Goal: Task Accomplishment & Management: Manage account settings

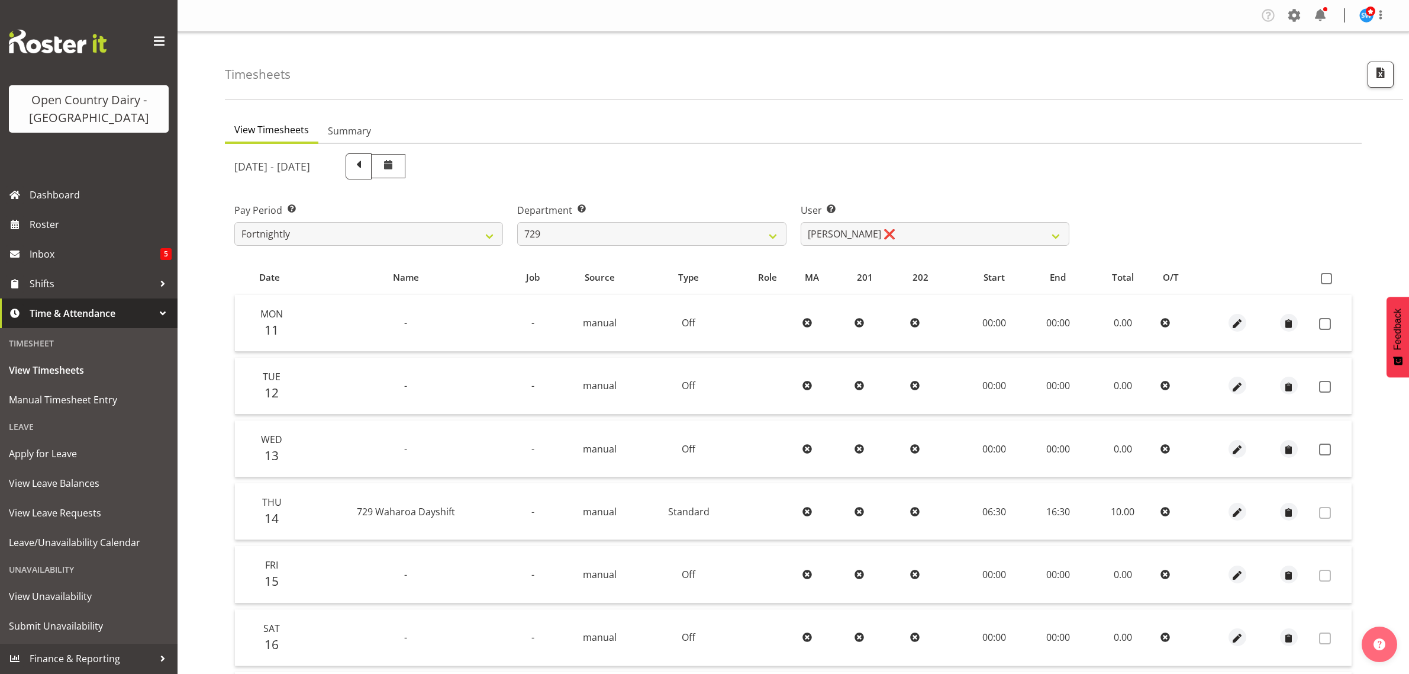
select select "727"
select select "11232"
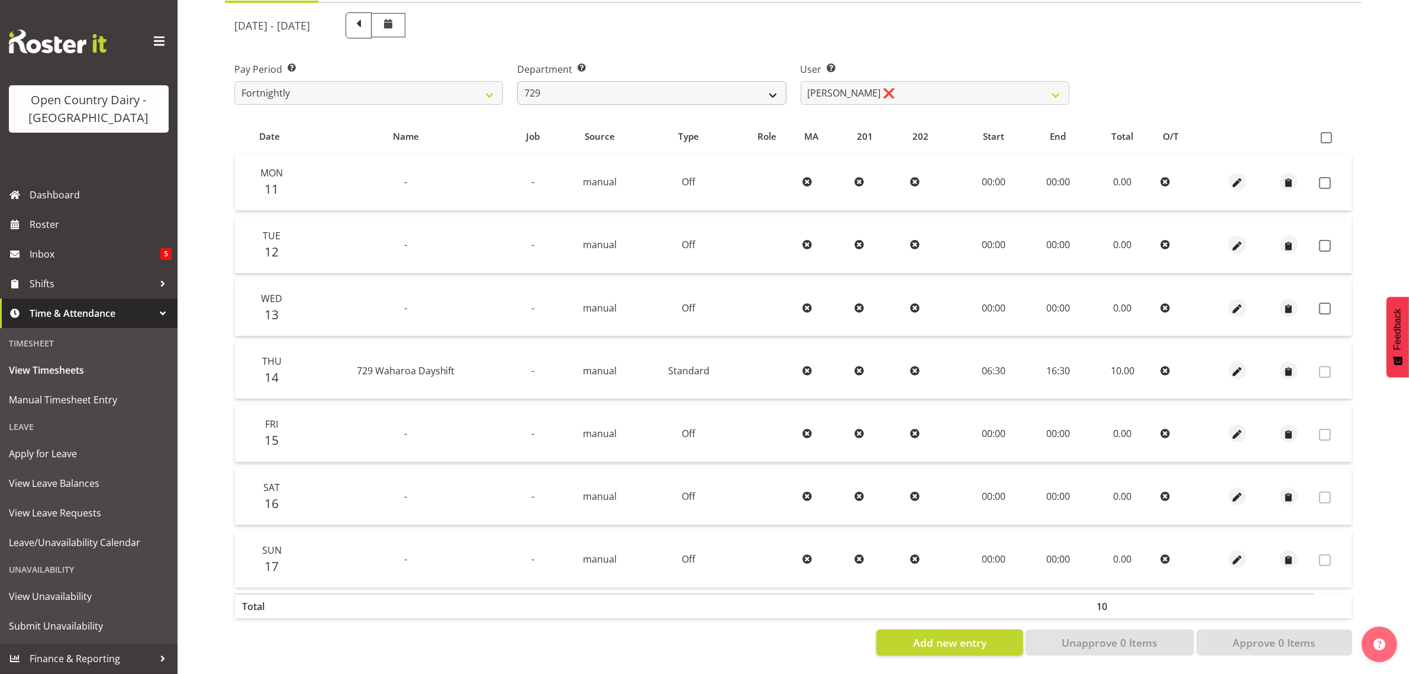
scroll to position [152, 0]
click at [772, 86] on select "701 702 703 704 705 706 707 708 709 710 711 712 713 714 715 716 717 718 719 720" at bounding box center [651, 93] width 269 height 24
select select "842"
click at [517, 81] on select "701 702 703 704 705 706 707 708 709 710 711 712 713 714 715 716 717 718 719 720" at bounding box center [651, 93] width 269 height 24
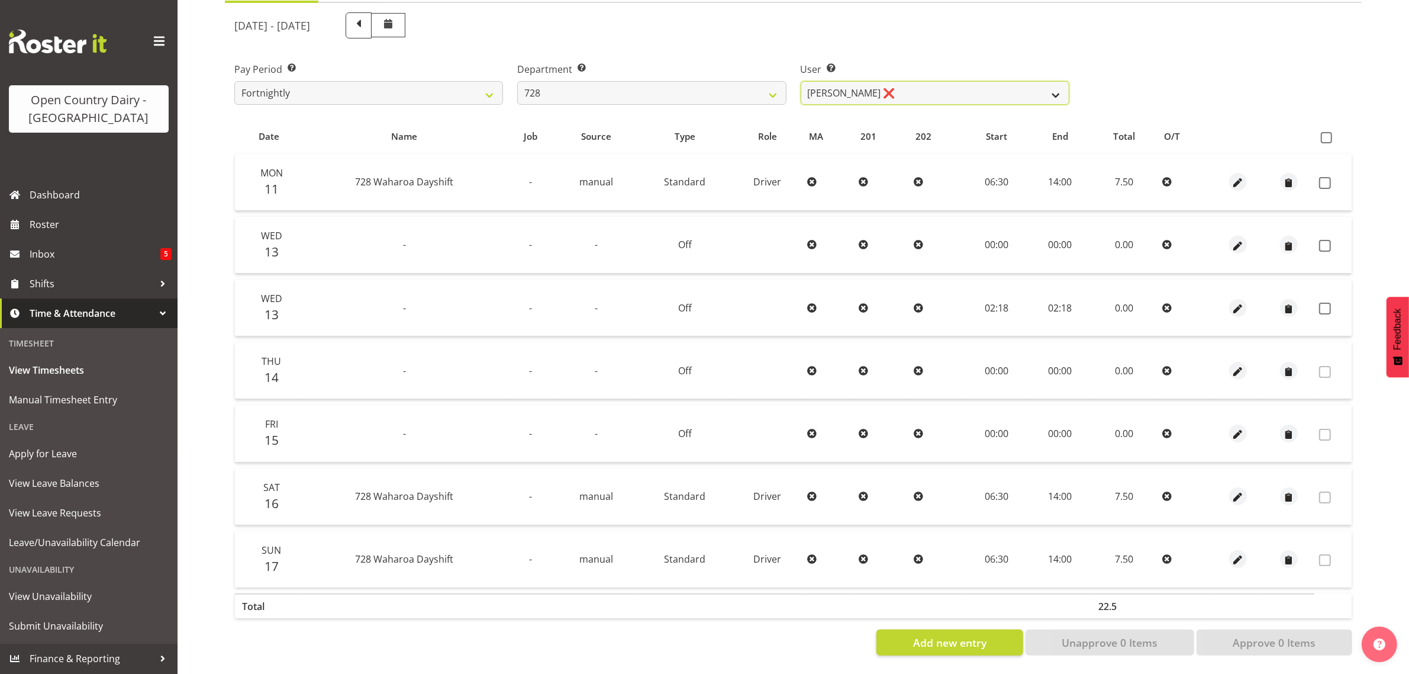
click at [1052, 83] on select "Callum Leslie ❌ Nick Warren ❌ Ross Robert Hamilton ❌ Stuart Cherrington ❌ Wally…" at bounding box center [935, 93] width 269 height 24
select select "9502"
click at [801, 81] on select "Callum Leslie ❌ Nick Warren ❌ Ross Robert Hamilton ❌ Stuart Cherrington ❌ Wally…" at bounding box center [935, 93] width 269 height 24
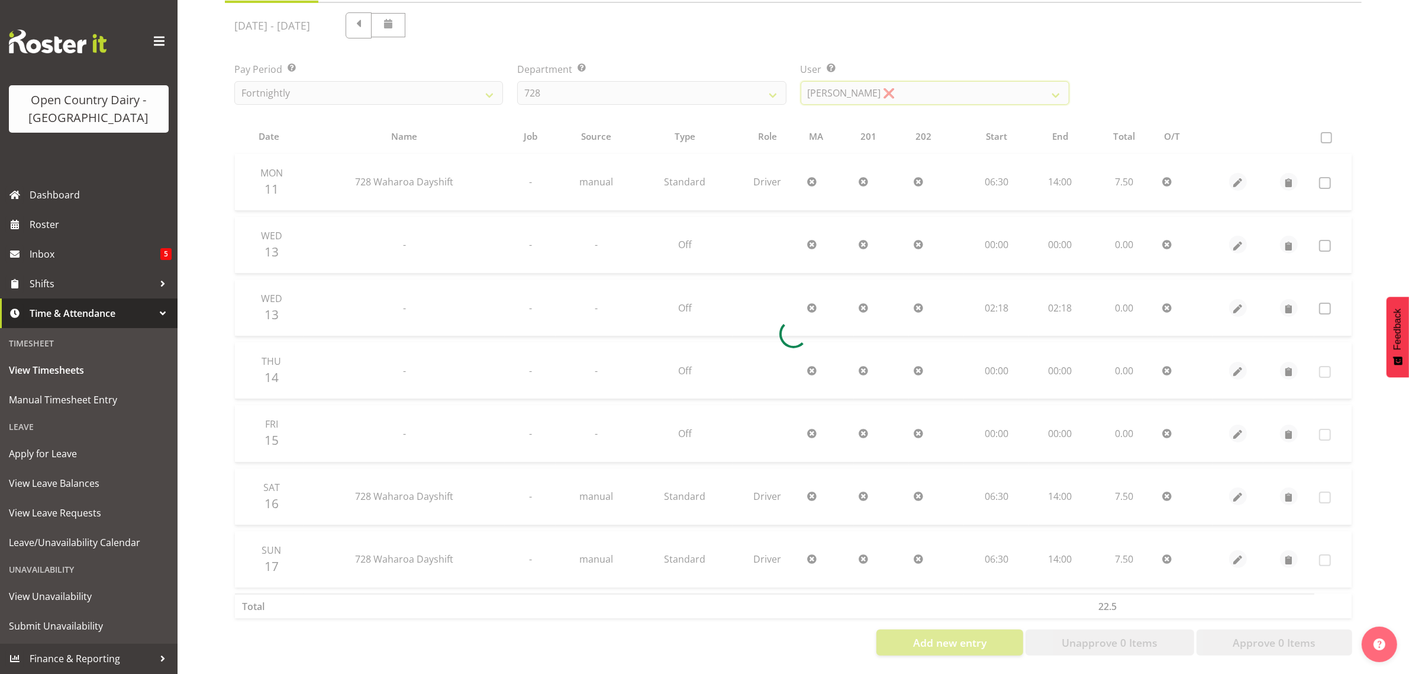
scroll to position [0, 0]
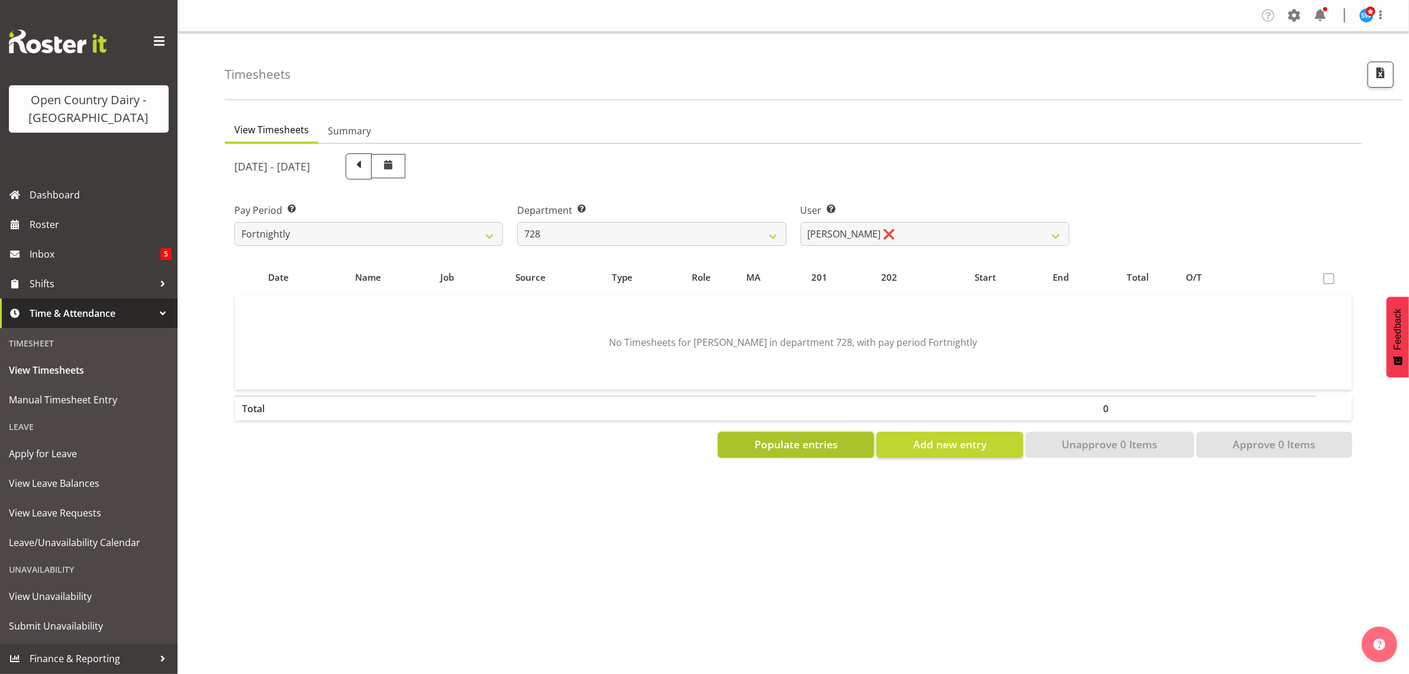
click at [785, 440] on span "Populate entries" at bounding box center [796, 443] width 83 height 15
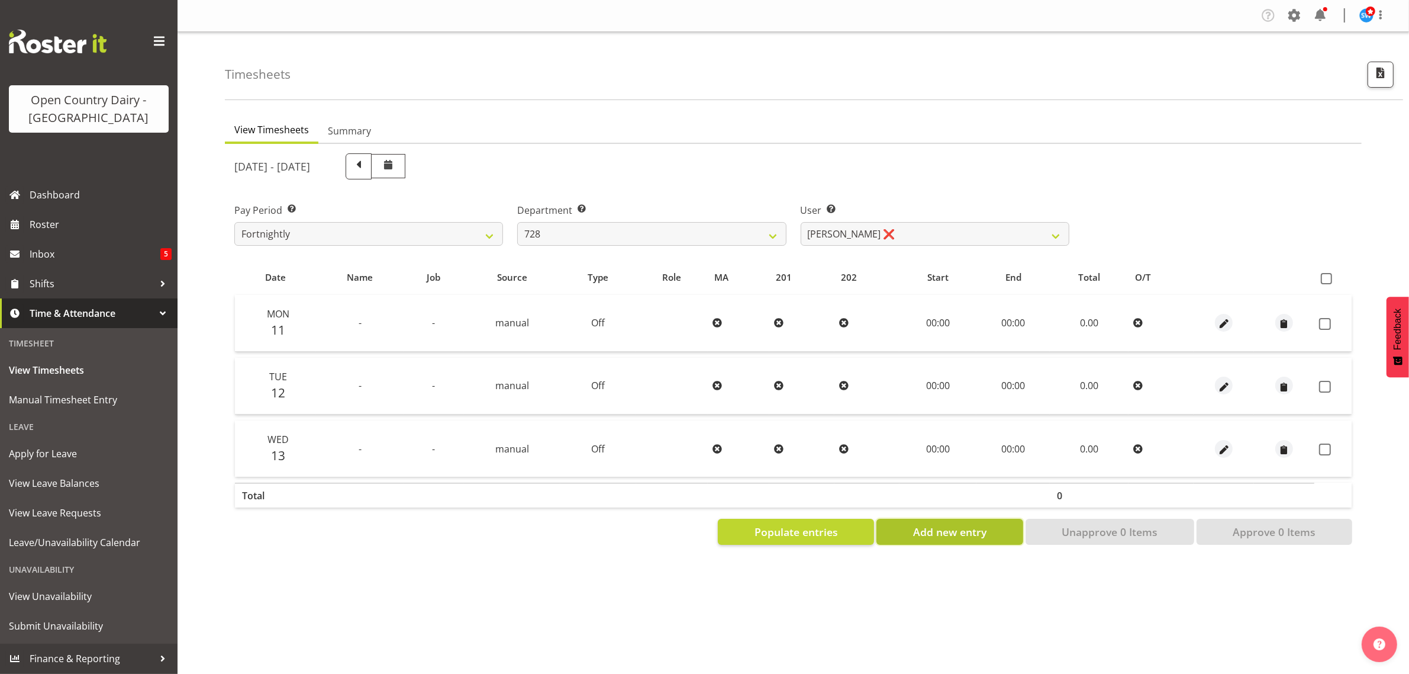
click at [964, 536] on span "Add new entry" at bounding box center [949, 531] width 73 height 15
select select
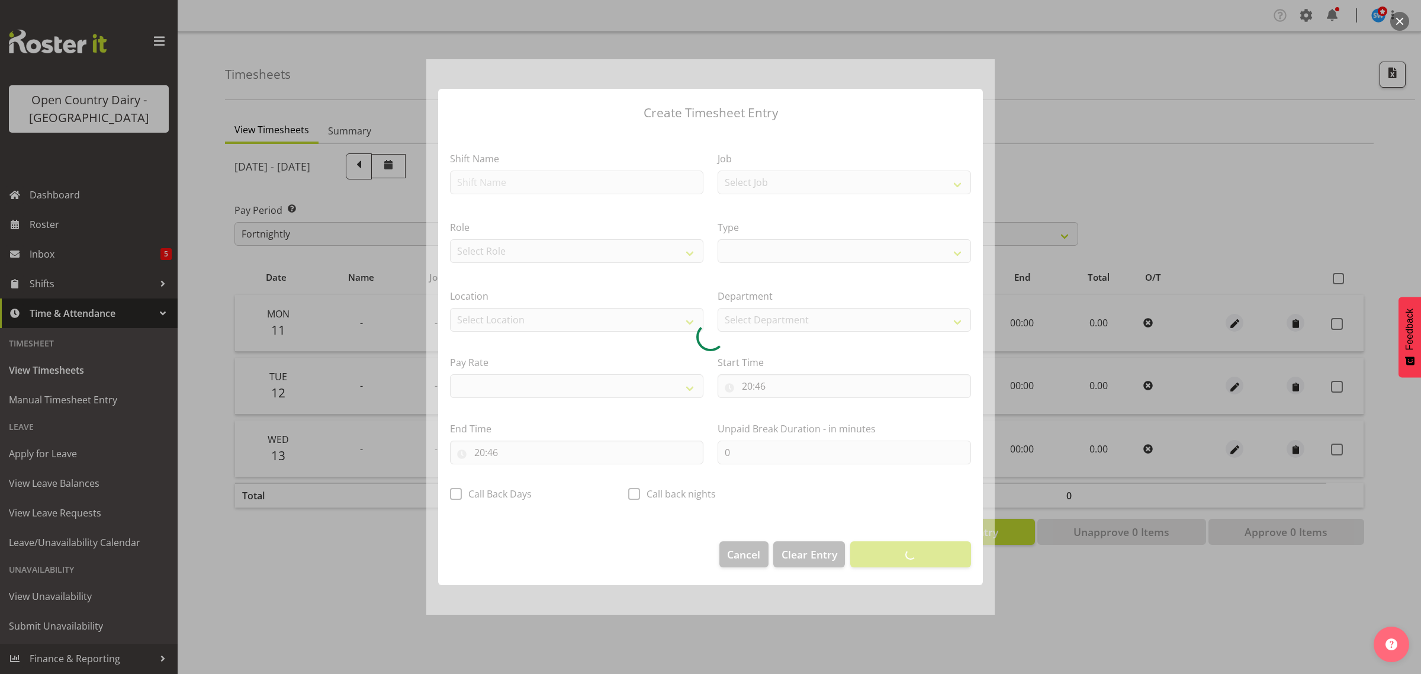
select select
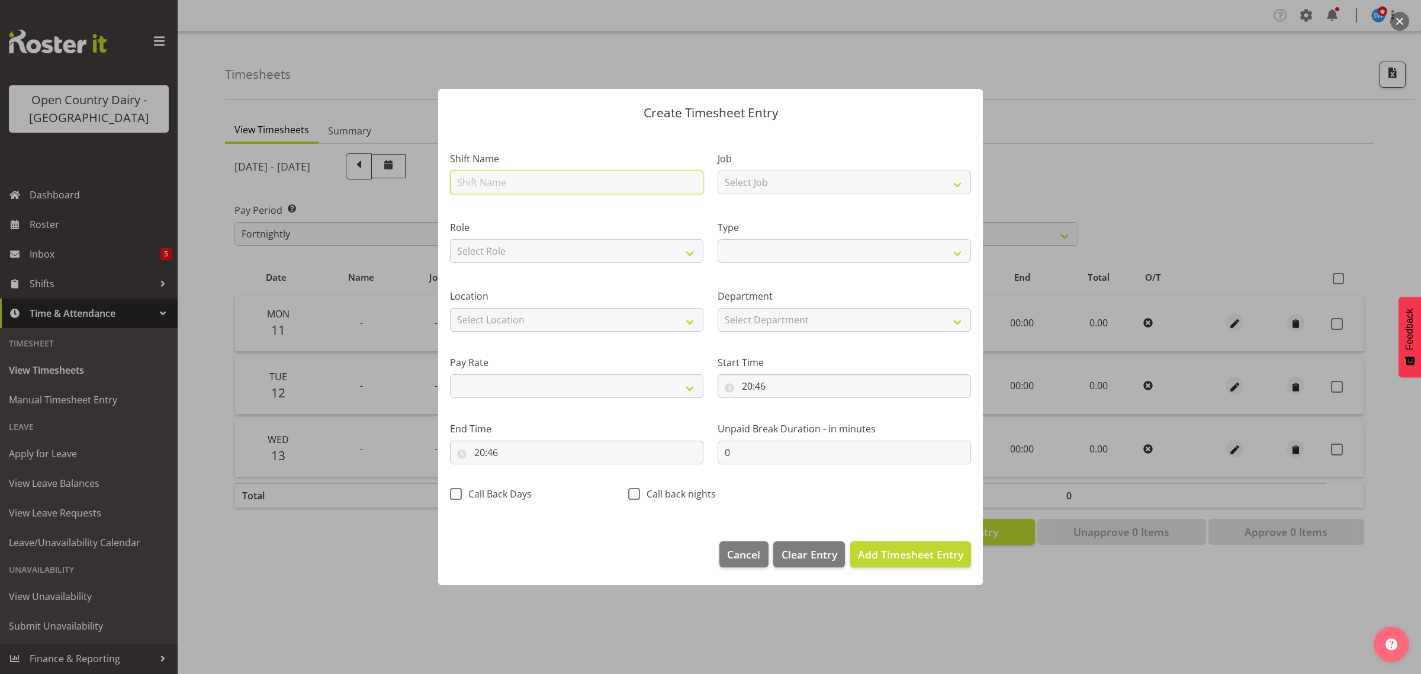
click at [495, 183] on input "text" at bounding box center [576, 182] width 253 height 24
click at [1110, 82] on div at bounding box center [710, 337] width 1421 height 674
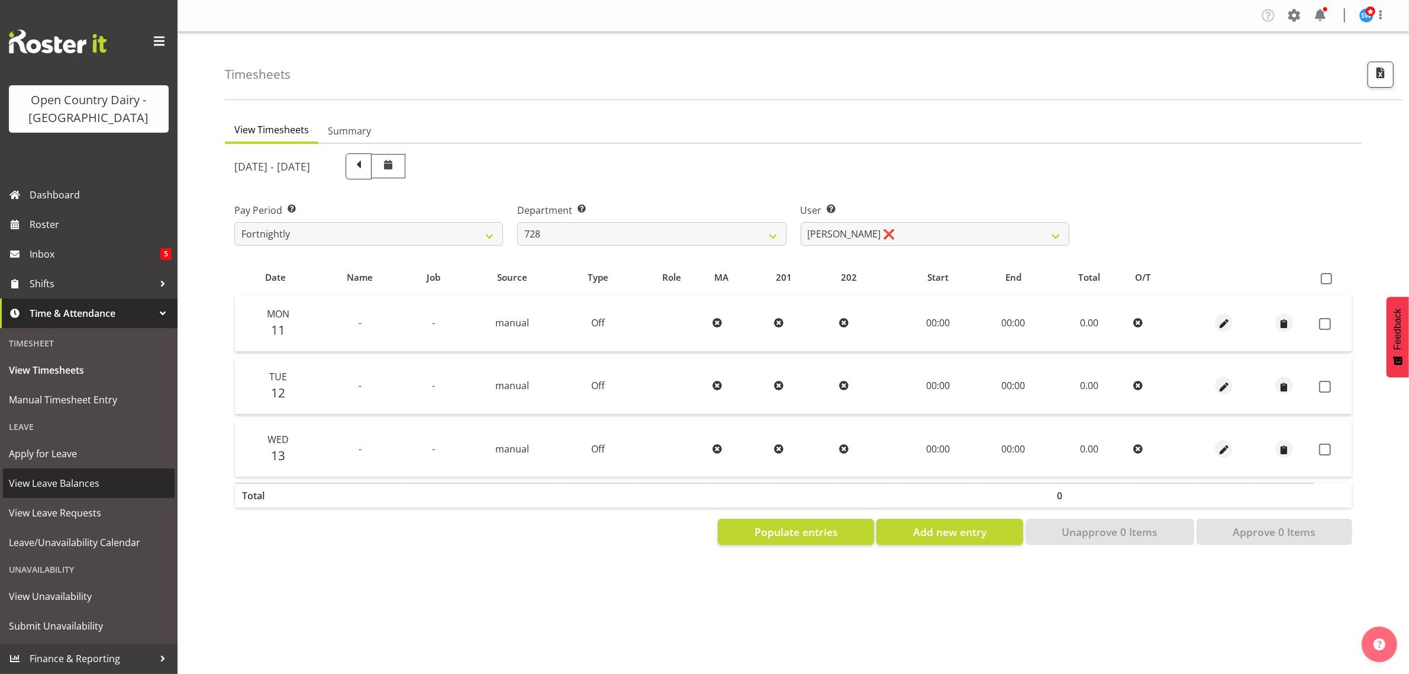
click at [56, 474] on span "View Leave Balances" at bounding box center [89, 483] width 160 height 18
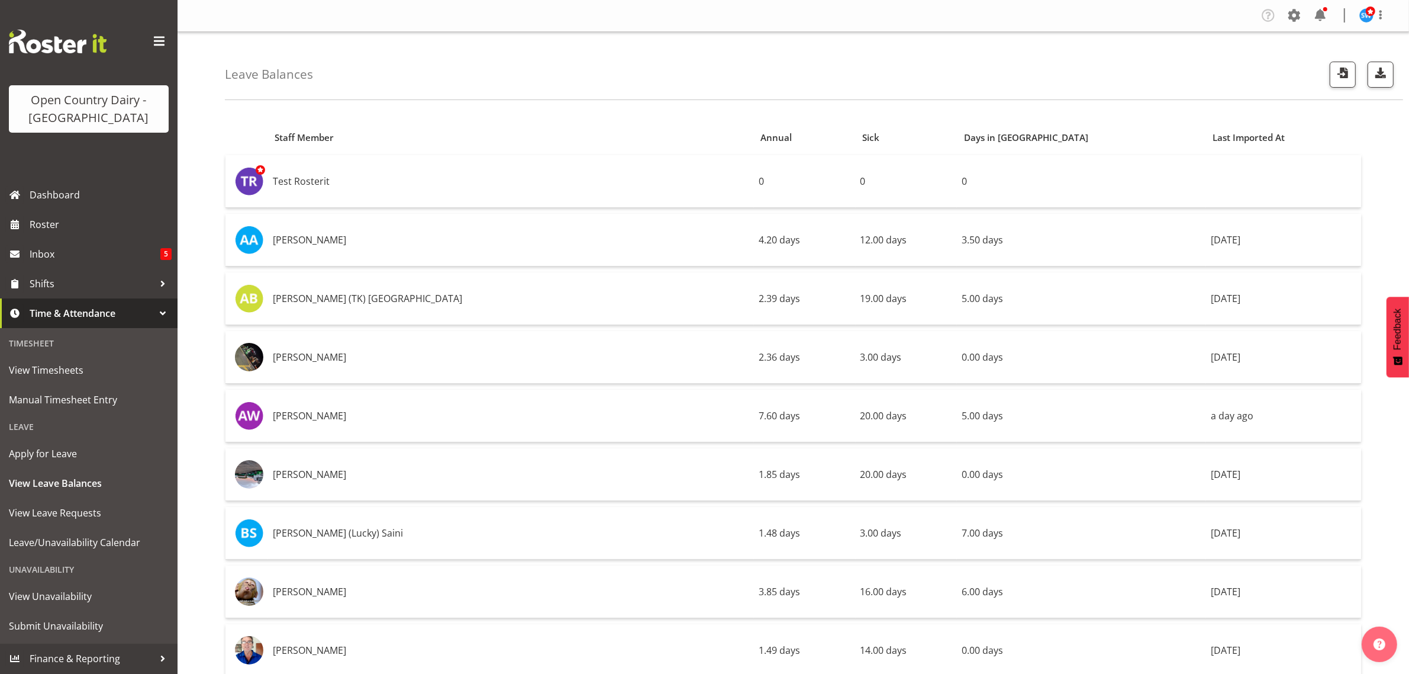
click at [687, 75] on div "Leave Balances" at bounding box center [814, 66] width 1178 height 68
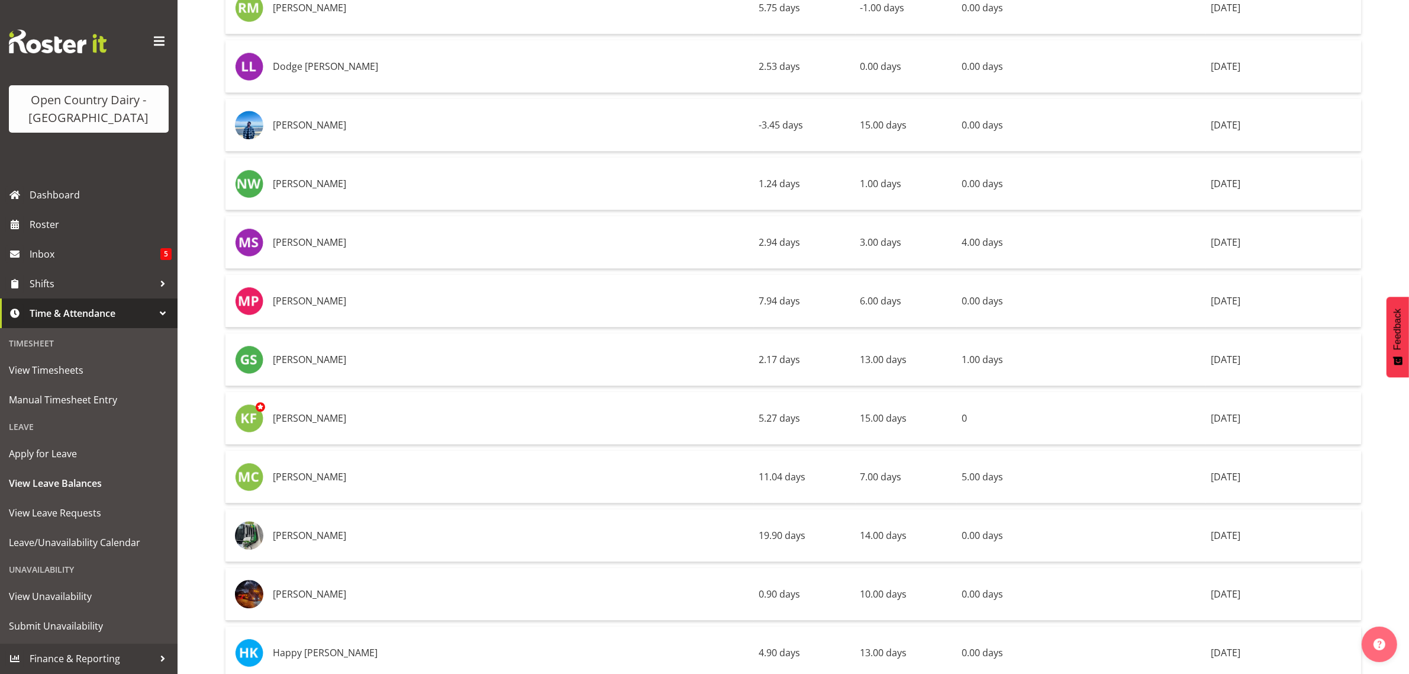
scroll to position [3699, 0]
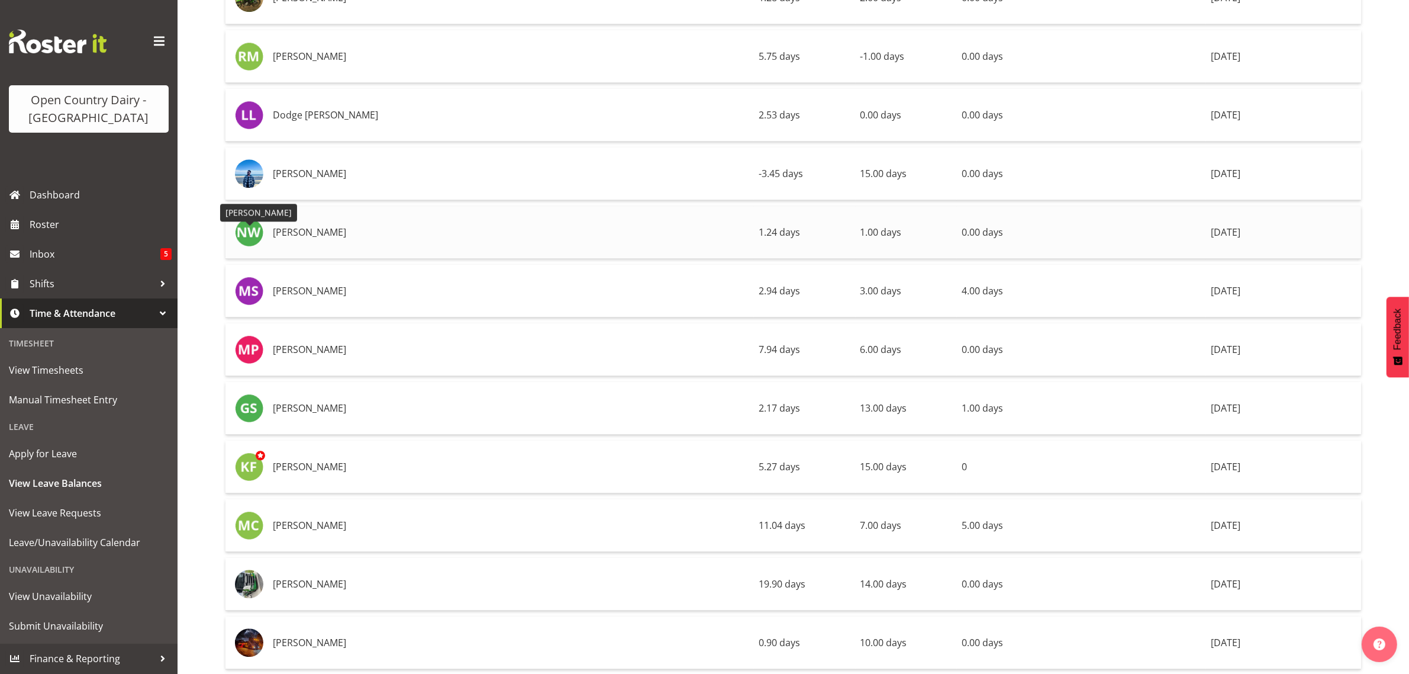
click at [253, 244] on img at bounding box center [249, 232] width 28 height 28
click at [304, 243] on td "Nick Warren" at bounding box center [511, 232] width 486 height 53
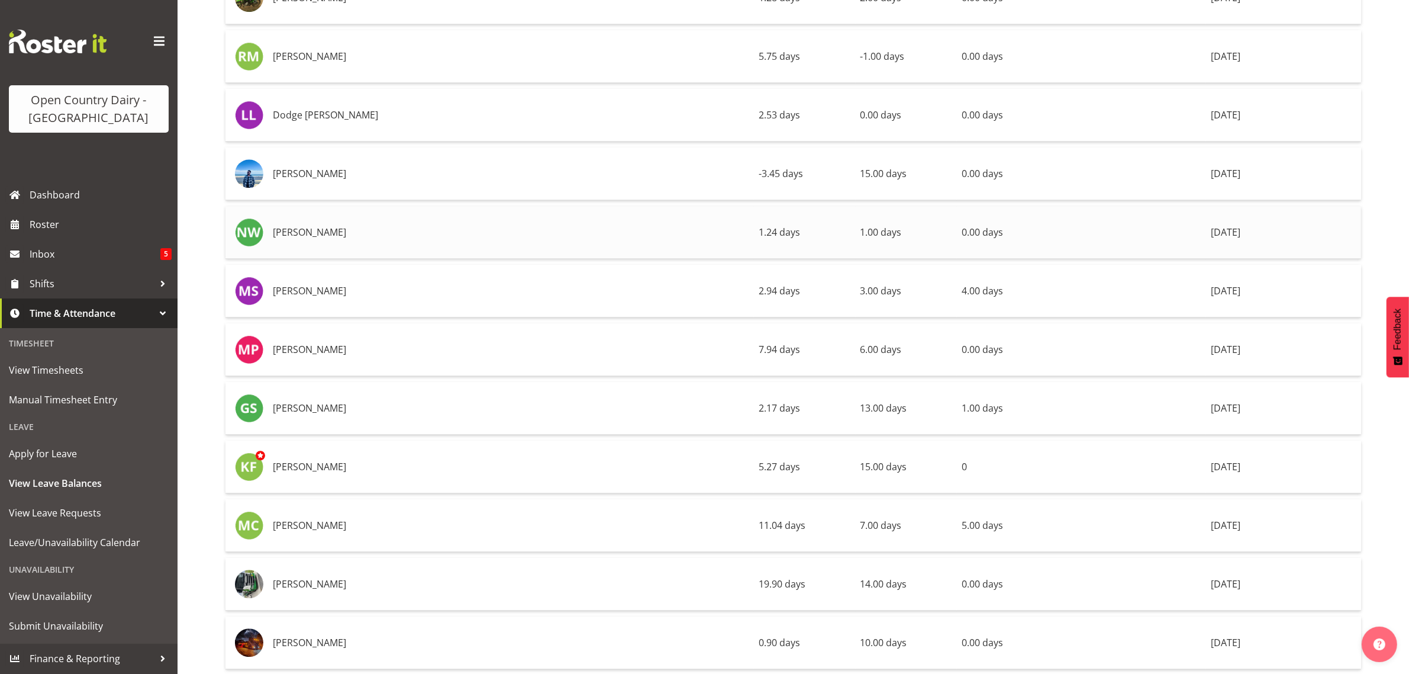
click at [353, 256] on td "Nick Warren" at bounding box center [511, 232] width 486 height 53
click at [63, 377] on span "View Timesheets" at bounding box center [89, 370] width 160 height 18
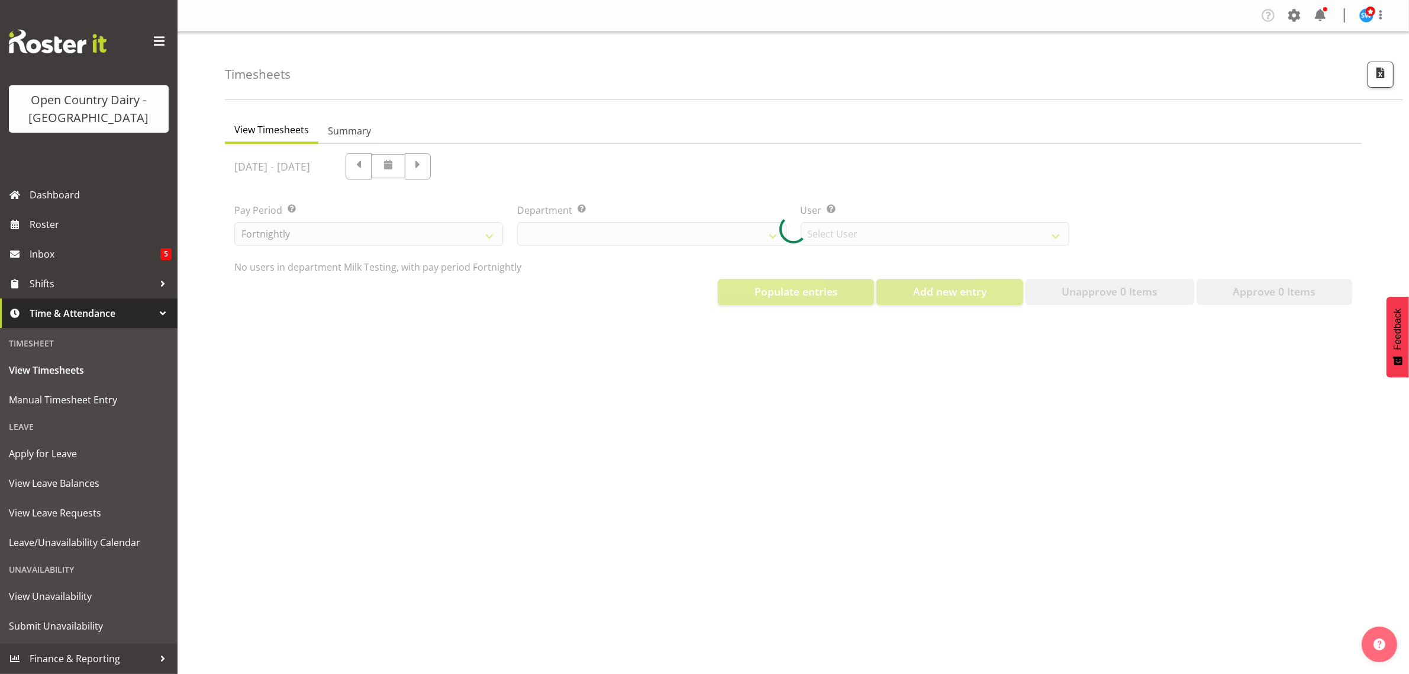
select select "733"
select select "7414"
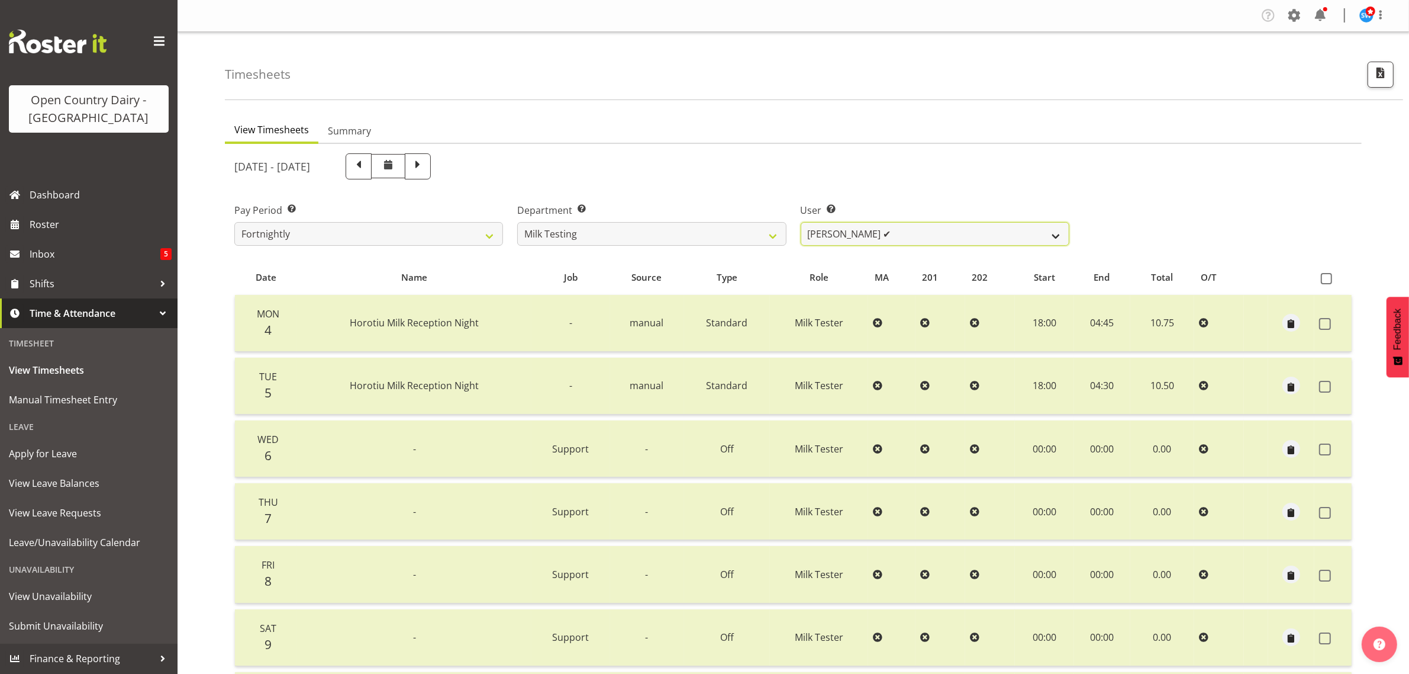
click at [1051, 234] on select "Diana Ridings ✔ George Smith ❌ Helaina Walker ✔ Kim Madden ✔ Michael Brechelt ✔…" at bounding box center [935, 234] width 269 height 24
click at [774, 235] on select "701 702 703 704 705 706 707 708 709 710 711 712 713 714 715 716 717 718 719 720" at bounding box center [651, 234] width 269 height 24
select select "763"
click at [517, 222] on select "701 702 703 704 705 706 707 708 709 710 711 712 713 714 715 716 717 718 719 720" at bounding box center [651, 234] width 269 height 24
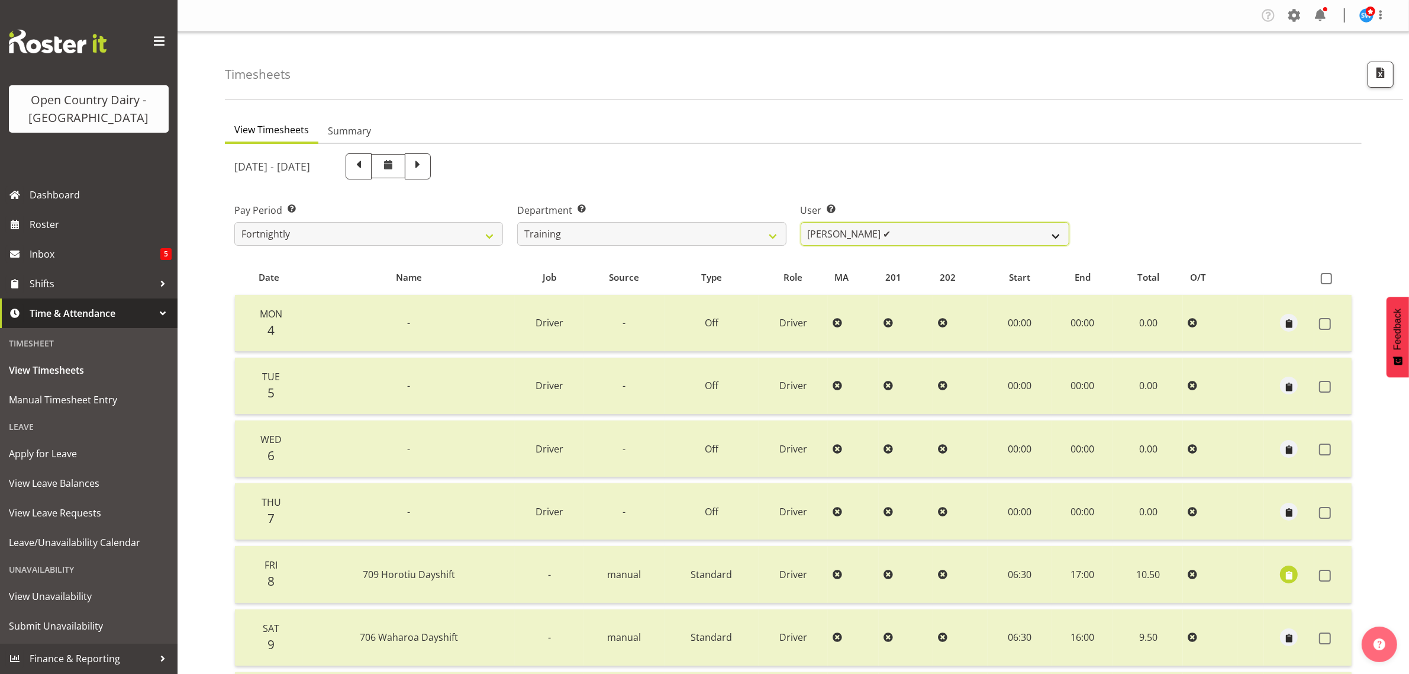
click at [1051, 239] on select "Antony Lockyer ✔ Chris Gibbs ✔ David Foote (Junior) ✔ Jesse Simpson ✔ Kimberley…" at bounding box center [935, 234] width 269 height 24
select select "11709"
click at [801, 222] on select "Antony Lockyer ✔ Chris Gibbs ✔ David Foote (Junior) ✔ Jesse Simpson ✔ Kimberley…" at bounding box center [935, 234] width 269 height 24
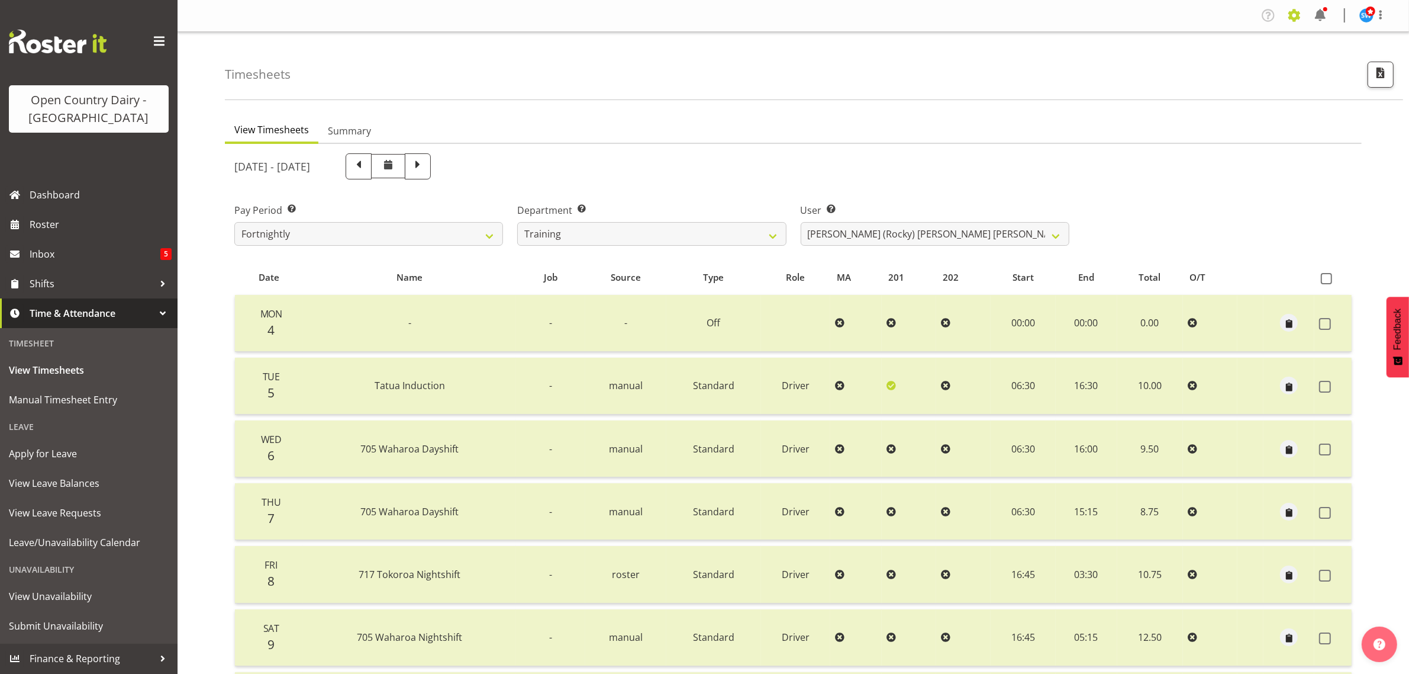
click at [1294, 14] on span at bounding box center [1294, 15] width 19 height 19
click at [1223, 123] on link "Employees" at bounding box center [1222, 128] width 164 height 21
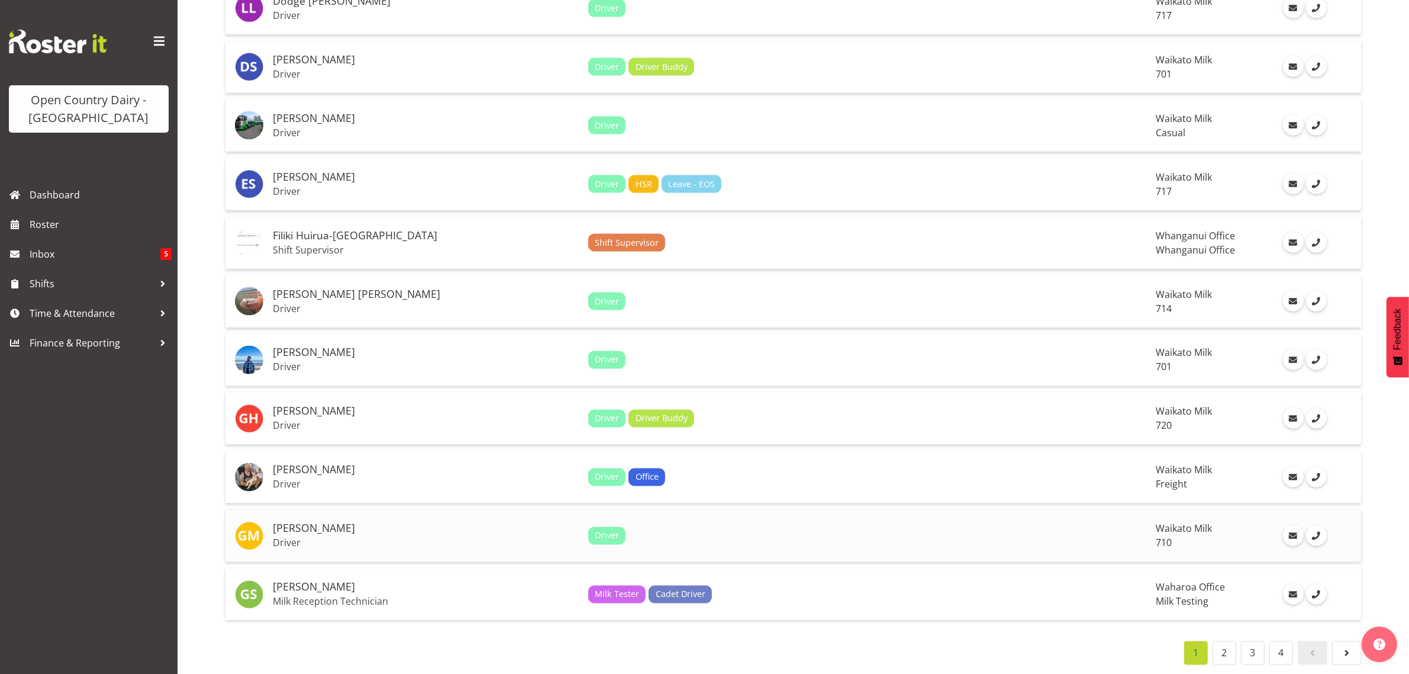
scroll to position [2498, 0]
click at [1220, 645] on link "2" at bounding box center [1225, 653] width 24 height 24
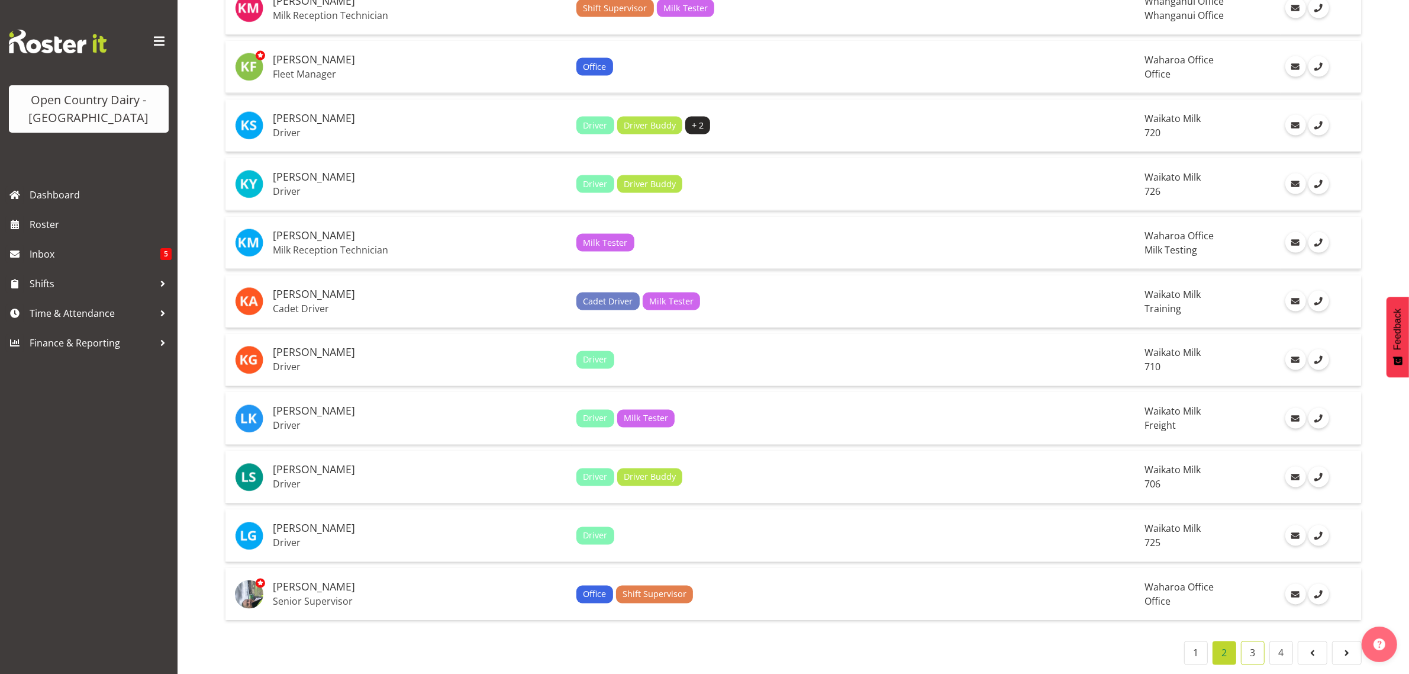
click at [1250, 641] on link "3" at bounding box center [1253, 653] width 24 height 24
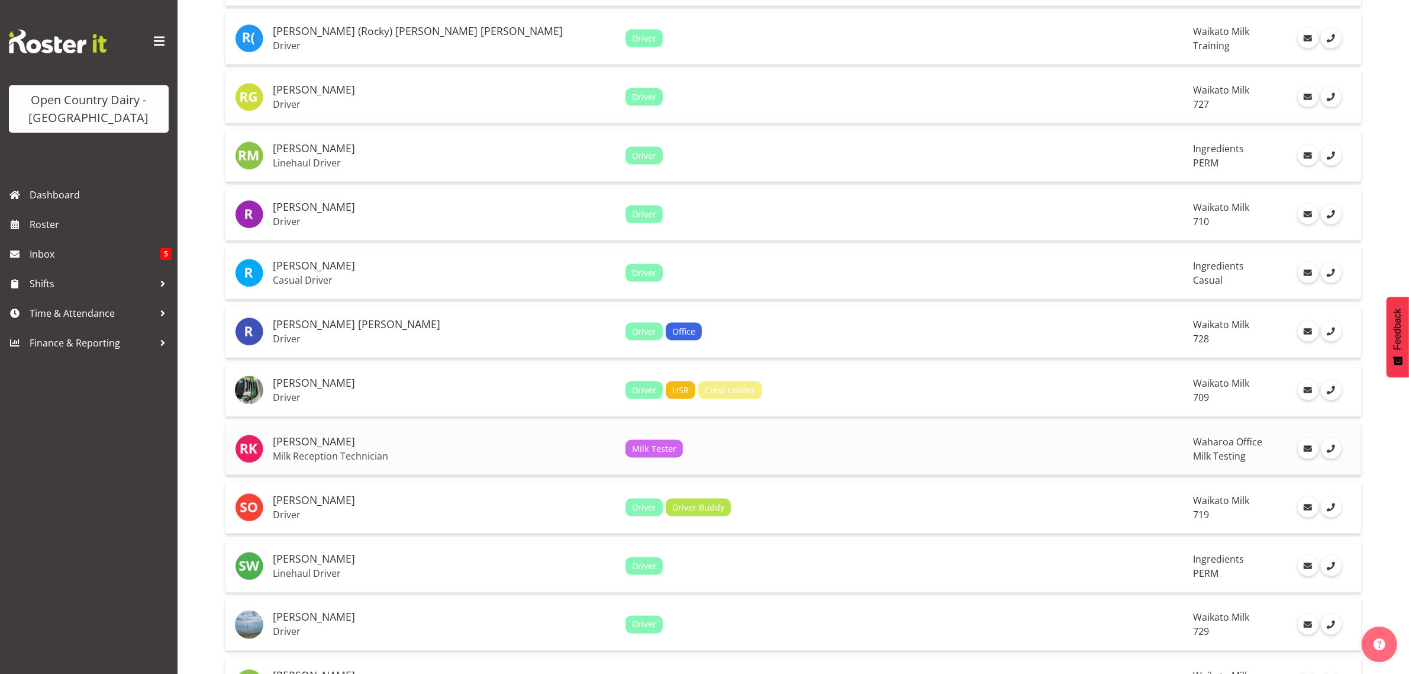
scroll to position [2202, 0]
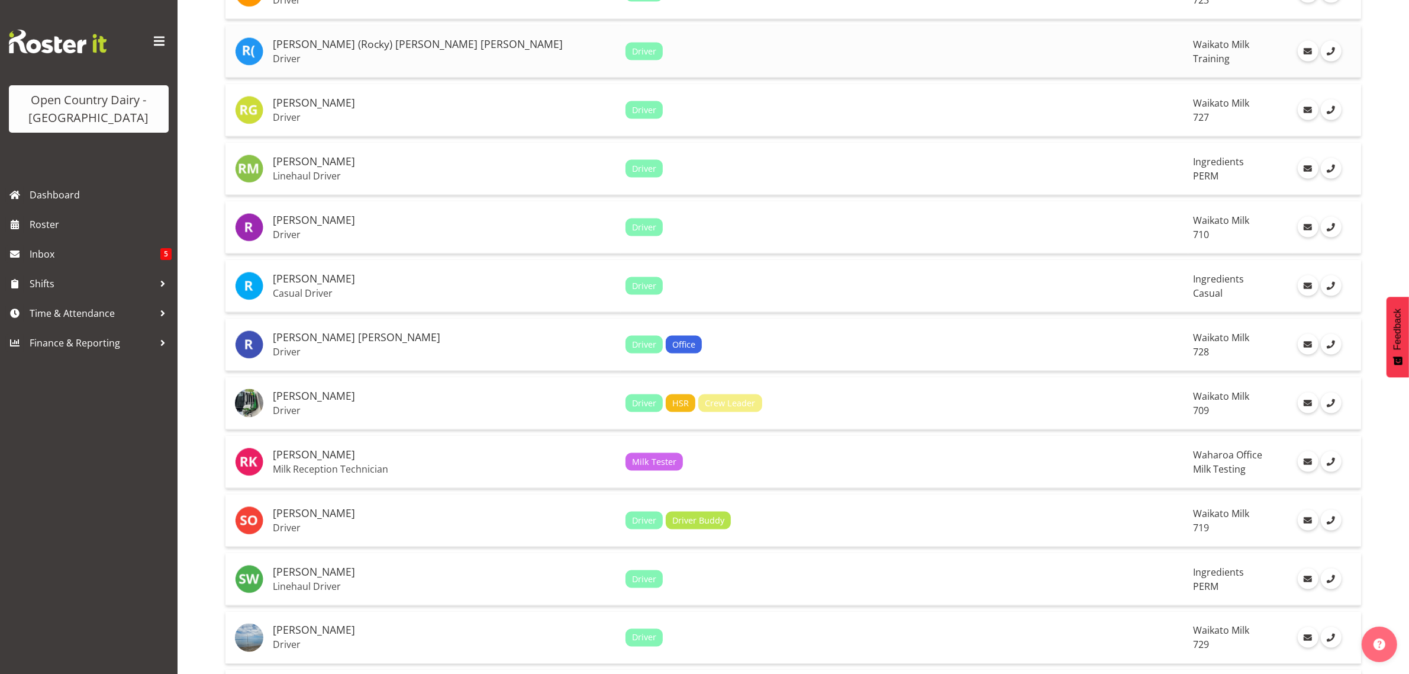
click at [323, 56] on td "Raunaq (Rocky) Singh Behar Driver" at bounding box center [444, 51] width 353 height 53
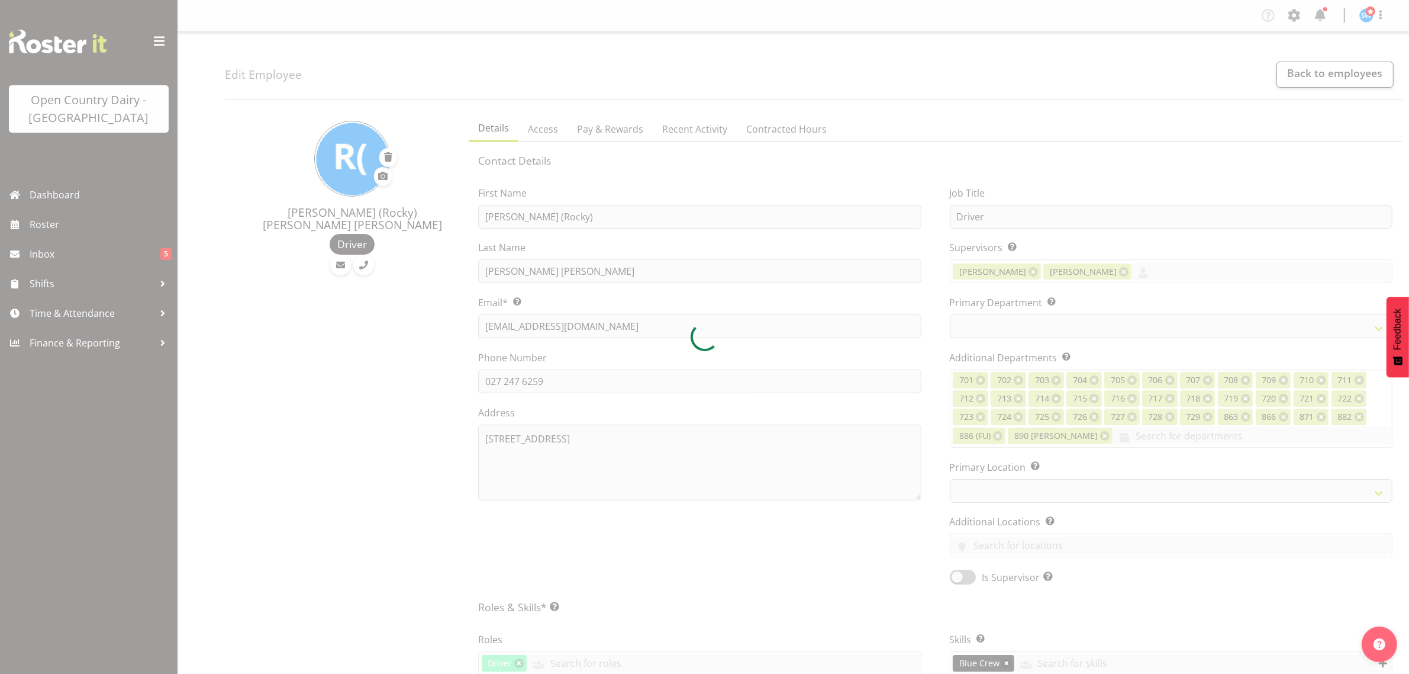
select select
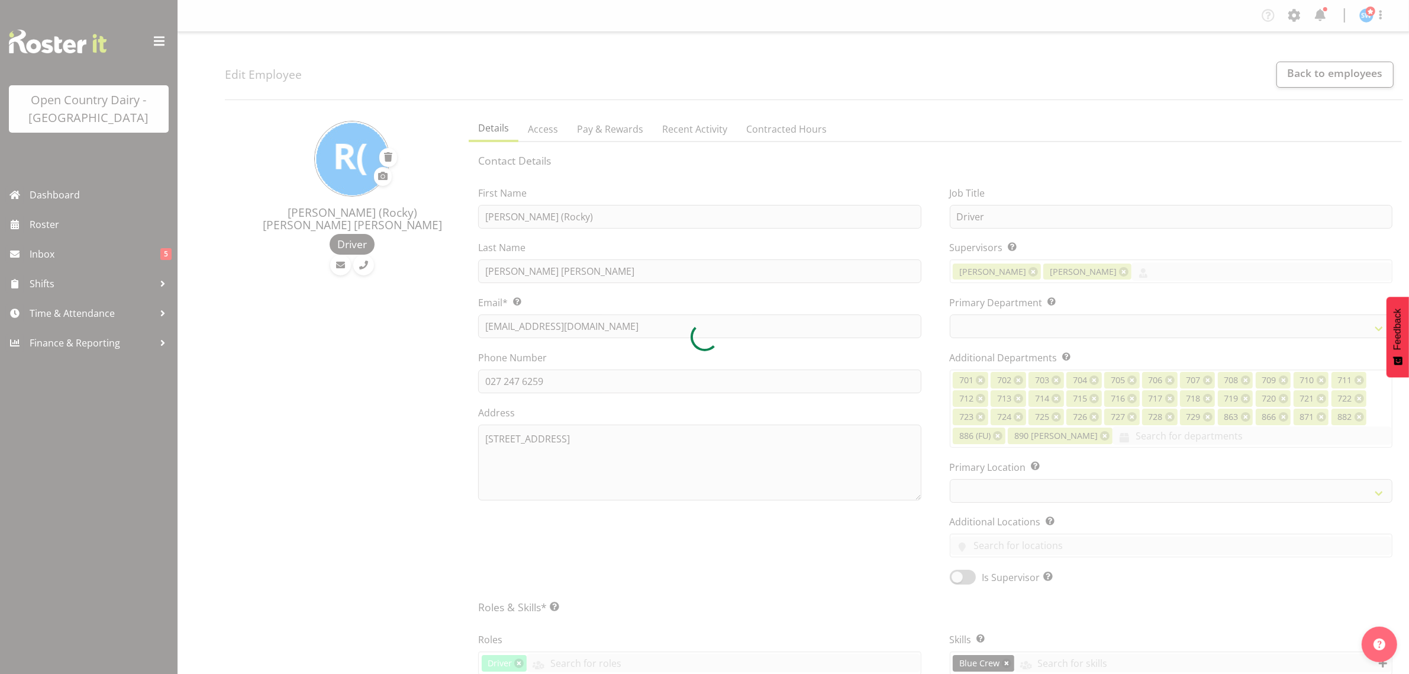
select select
select select "1054"
select select "763"
